Goal: Task Accomplishment & Management: Complete application form

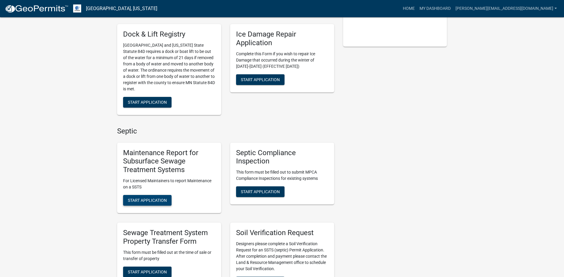
scroll to position [208, 0]
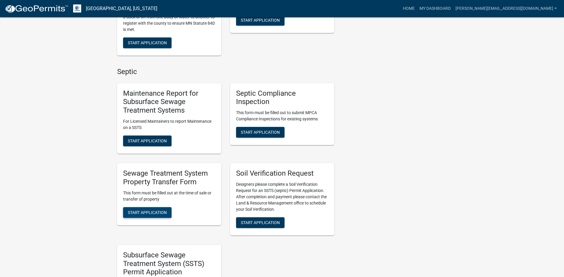
click at [139, 213] on span "Start Application" at bounding box center [147, 212] width 39 height 5
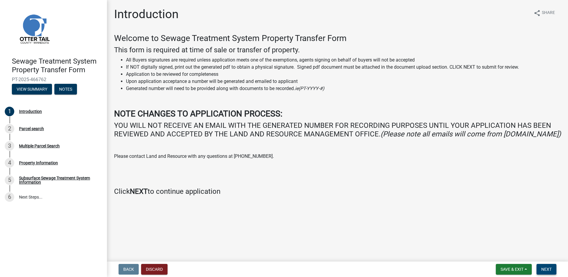
click at [549, 270] on span "Next" at bounding box center [547, 269] width 10 height 5
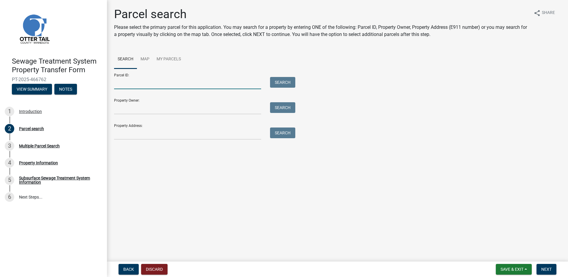
click at [124, 81] on input "Parcel ID:" at bounding box center [187, 83] width 147 height 12
type input "37000991459000"
click at [274, 84] on button "Search" at bounding box center [282, 82] width 25 height 11
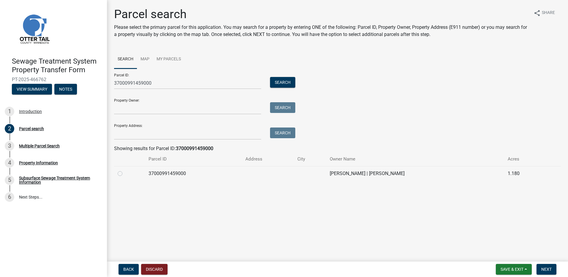
click at [125, 170] on label at bounding box center [125, 170] width 0 height 0
click at [125, 173] on input "radio" at bounding box center [127, 172] width 4 height 4
radio input "true"
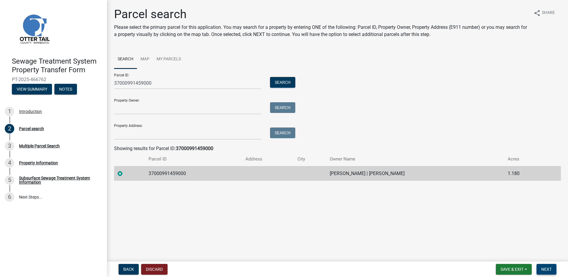
click at [549, 271] on span "Next" at bounding box center [547, 269] width 10 height 5
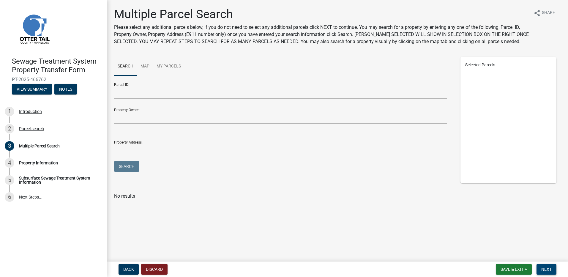
click at [549, 270] on span "Next" at bounding box center [547, 269] width 10 height 5
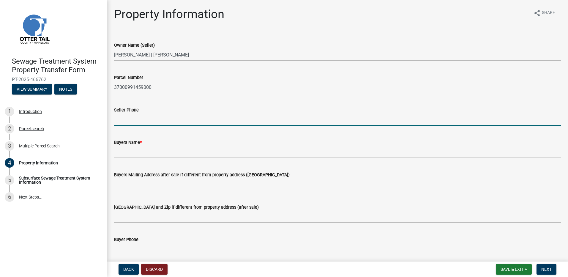
click at [123, 120] on input "Seller Phone" at bounding box center [337, 120] width 447 height 12
type input "[PHONE_NUMBER]"
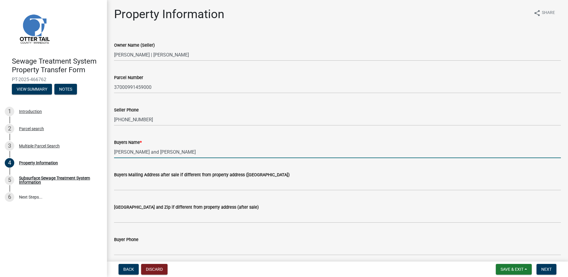
type input "[PERSON_NAME] and [PERSON_NAME]"
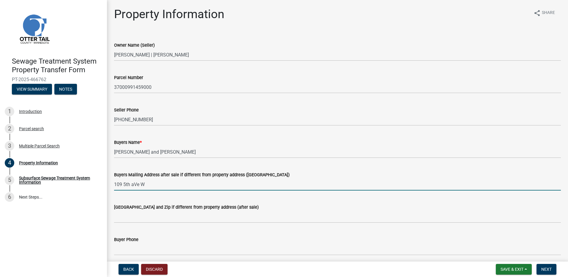
type input "109 5th aVe W"
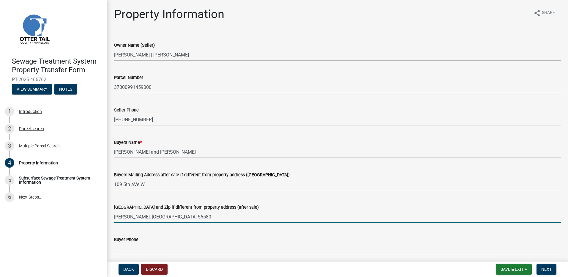
type input "[PERSON_NAME], [GEOGRAPHIC_DATA] 56580"
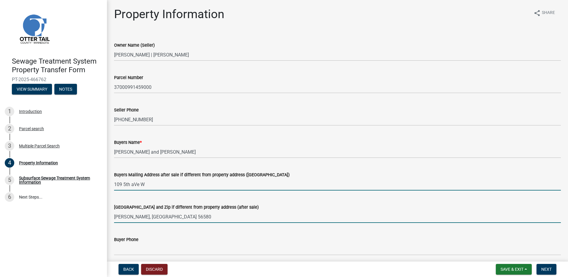
click at [136, 184] on input "109 5th aVe W" at bounding box center [337, 184] width 447 height 12
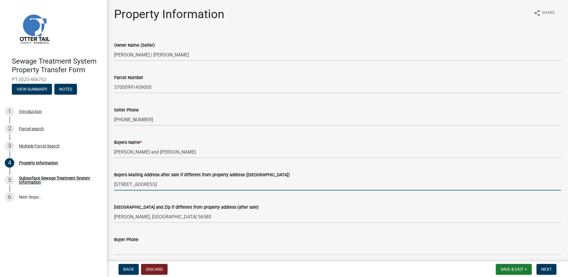
type input "[STREET_ADDRESS]"
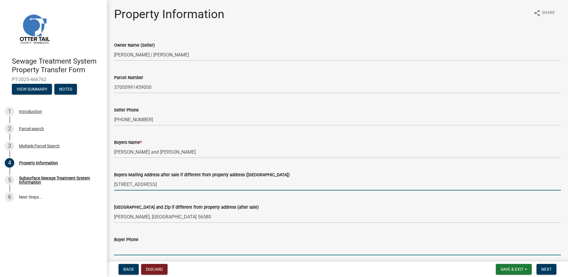
click at [126, 252] on input "Buyer Phone" at bounding box center [337, 249] width 447 height 12
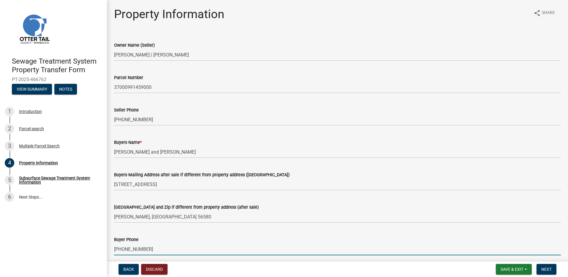
scroll to position [149, 0]
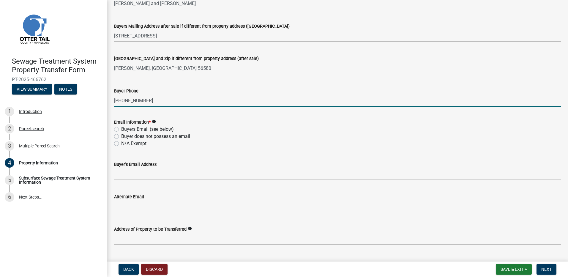
type input "[PHONE_NUMBER]"
click at [121, 129] on label "Buyers Email (see below)" at bounding box center [147, 129] width 53 height 7
click at [121, 129] on input "Buyers Email (see below)" at bounding box center [123, 128] width 4 height 4
radio input "true"
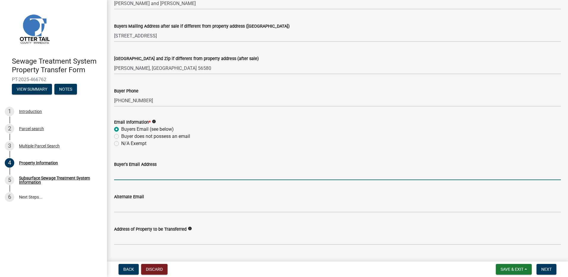
click at [123, 175] on input "Buyer's Email Address" at bounding box center [337, 174] width 447 height 12
type input "[EMAIL_ADDRESS][DOMAIN_NAME]"
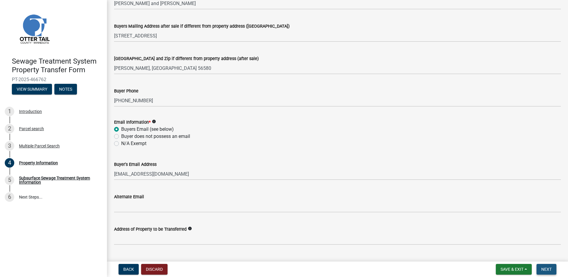
click at [546, 272] on button "Next" at bounding box center [547, 269] width 20 height 11
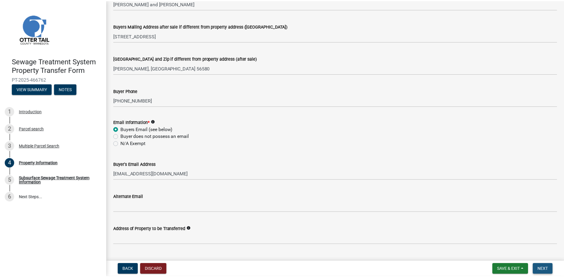
scroll to position [0, 0]
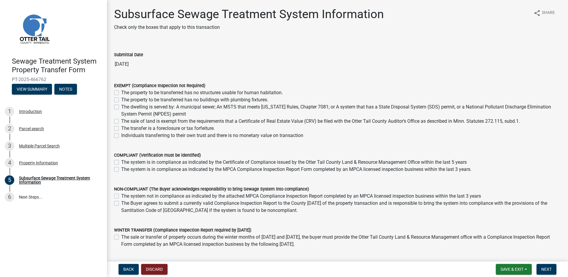
click at [121, 99] on label "The property to be transferred has no buildings with plumbing fixtures." at bounding box center [194, 99] width 147 height 7
click at [121, 99] on input "The property to be transferred has no buildings with plumbing fixtures." at bounding box center [123, 98] width 4 height 4
checkbox input "true"
checkbox input "false"
checkbox input "true"
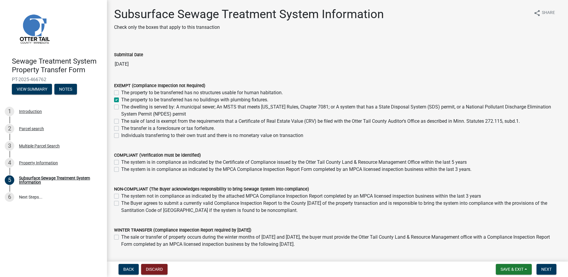
checkbox input "false"
click at [551, 269] on span "Next" at bounding box center [547, 269] width 10 height 5
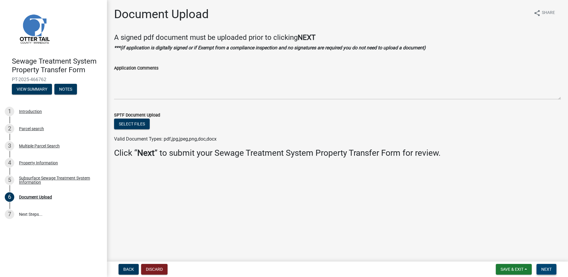
click at [546, 268] on span "Next" at bounding box center [547, 269] width 10 height 5
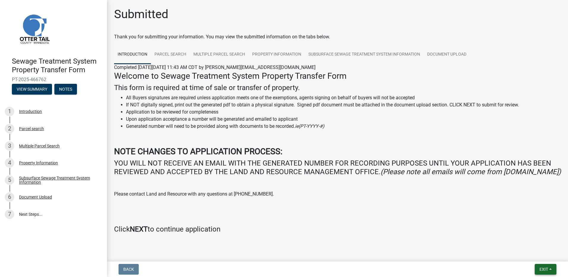
click at [546, 270] on span "Exit" at bounding box center [544, 269] width 9 height 5
click at [524, 256] on button "Save & Exit" at bounding box center [533, 254] width 48 height 14
